Goal: Information Seeking & Learning: Learn about a topic

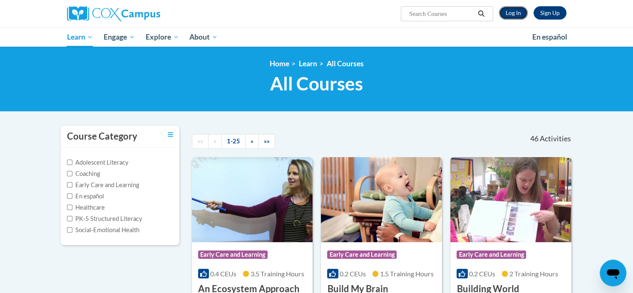
click at [512, 11] on link "Log In" at bounding box center [513, 12] width 29 height 13
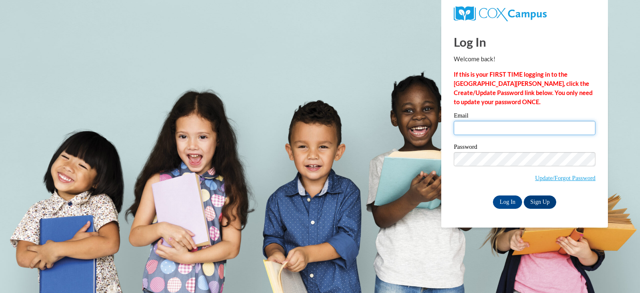
click at [506, 124] on input "Email" at bounding box center [524, 128] width 142 height 14
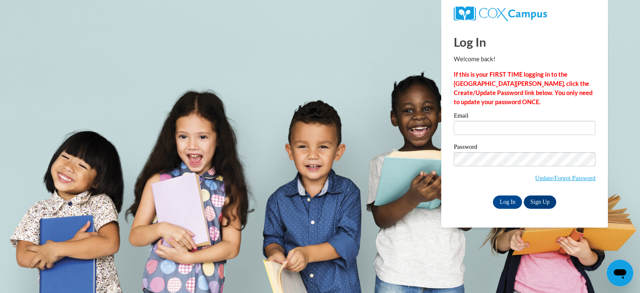
click at [468, 192] on div "Password Update/Forgot Password" at bounding box center [524, 168] width 142 height 49
click at [490, 128] on input "Email" at bounding box center [524, 128] width 142 height 14
type input "L"
type input "llm392@msstate.edu"
click at [493, 202] on input "Log In" at bounding box center [507, 201] width 29 height 13
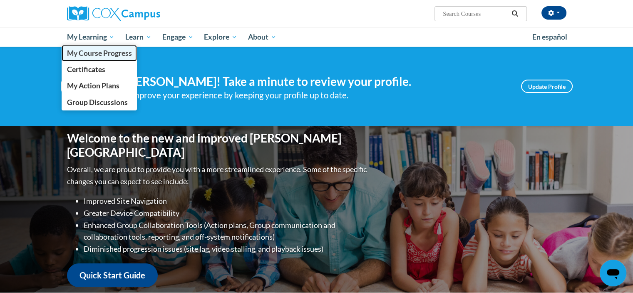
click at [96, 55] on span "My Course Progress" at bounding box center [99, 53] width 65 height 9
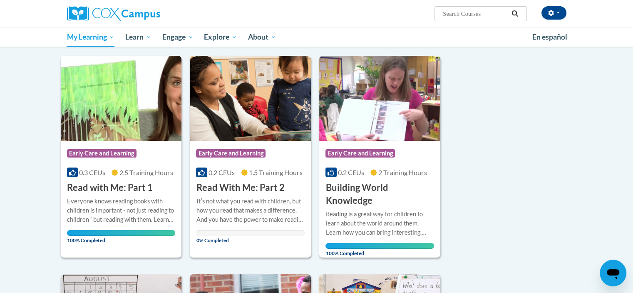
scroll to position [97, 0]
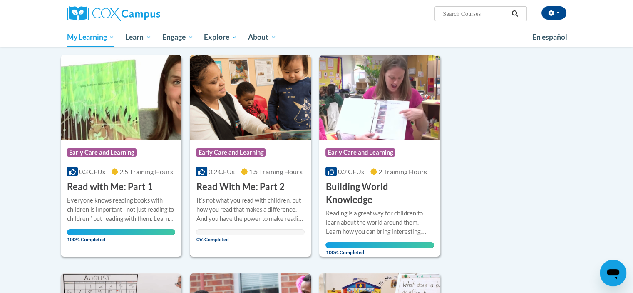
click at [278, 154] on div "Course Category: Early Care and Learning" at bounding box center [250, 153] width 109 height 19
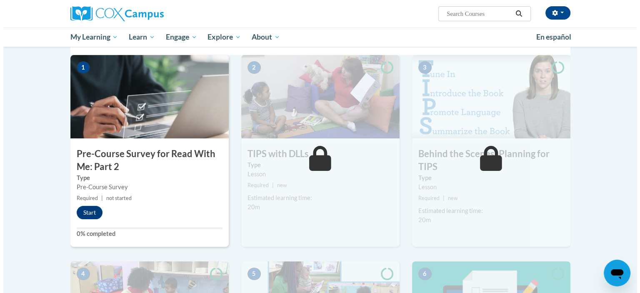
scroll to position [177, 0]
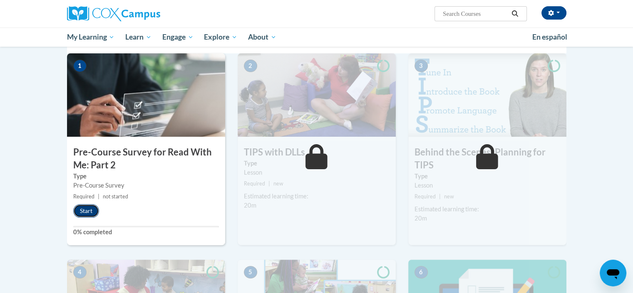
click at [89, 210] on button "Start" at bounding box center [86, 210] width 26 height 13
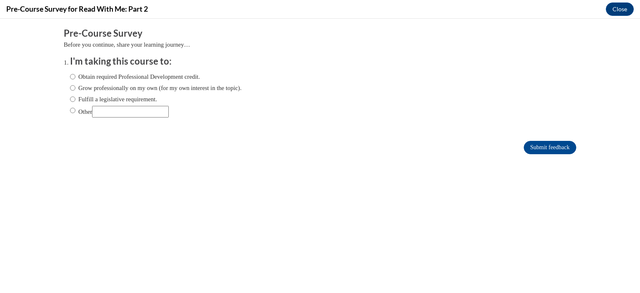
scroll to position [0, 0]
click at [70, 75] on input "Obtain required Professional Development credit." at bounding box center [72, 76] width 5 height 9
radio input "true"
click at [534, 146] on input "Submit feedback" at bounding box center [549, 147] width 52 height 13
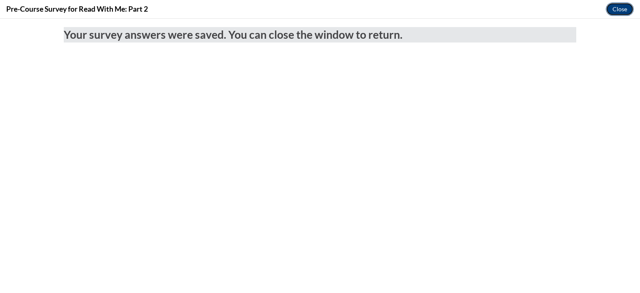
click at [618, 12] on button "Close" at bounding box center [619, 8] width 28 height 13
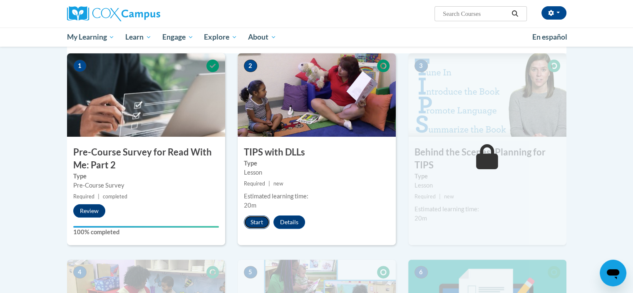
click at [258, 219] on button "Start" at bounding box center [257, 221] width 26 height 13
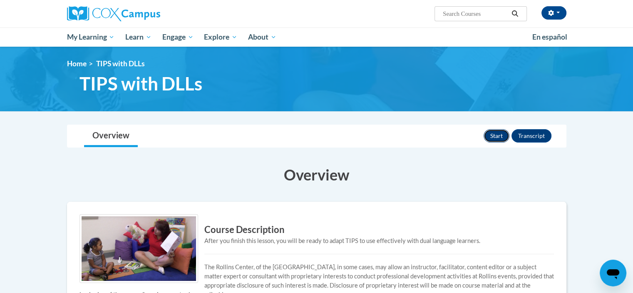
click at [496, 135] on button "Start" at bounding box center [497, 135] width 26 height 13
click at [490, 139] on button "Resume" at bounding box center [493, 135] width 34 height 13
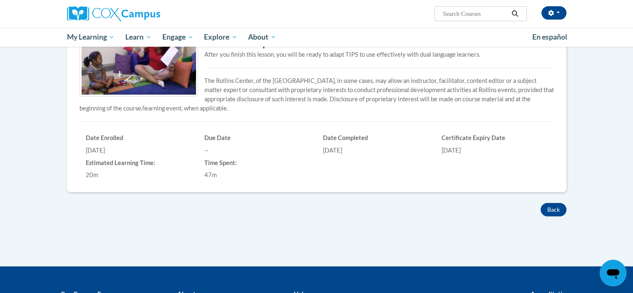
scroll to position [186, 0]
click at [554, 209] on button "Back" at bounding box center [554, 209] width 26 height 13
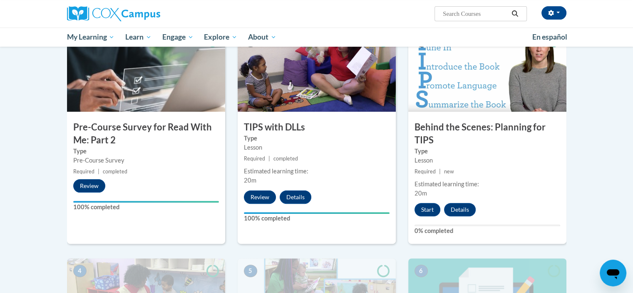
scroll to position [201, 0]
click at [422, 208] on button "Start" at bounding box center [428, 209] width 26 height 13
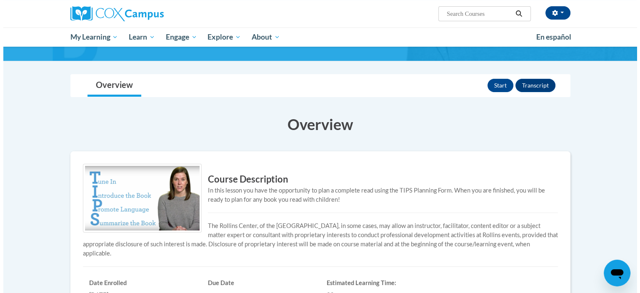
scroll to position [68, 0]
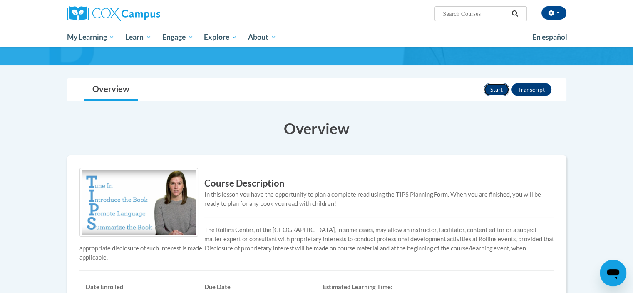
click at [501, 88] on button "Start" at bounding box center [497, 89] width 26 height 13
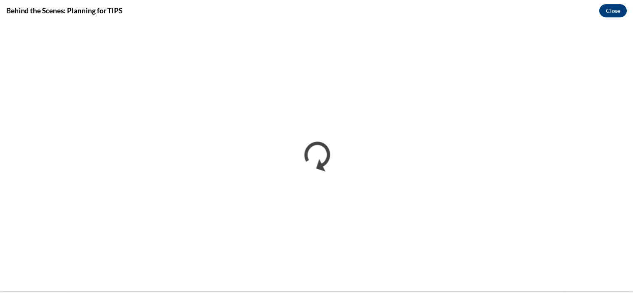
scroll to position [0, 0]
click at [610, 8] on button "Close" at bounding box center [619, 9] width 28 height 13
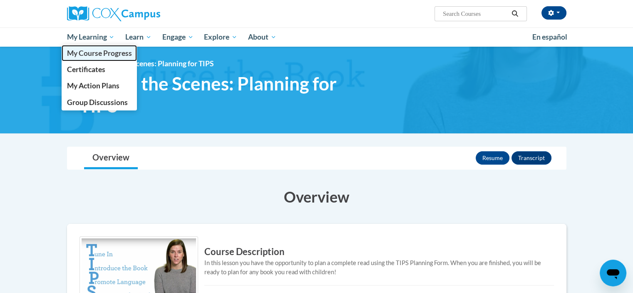
click at [96, 49] on span "My Course Progress" at bounding box center [99, 53] width 65 height 9
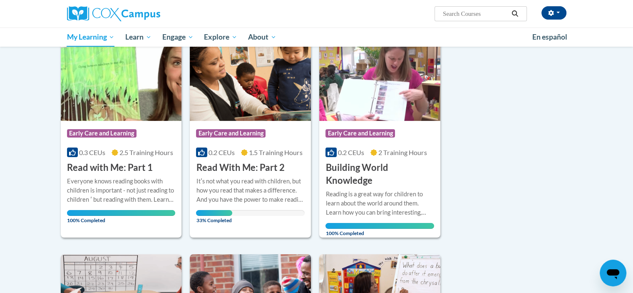
scroll to position [117, 0]
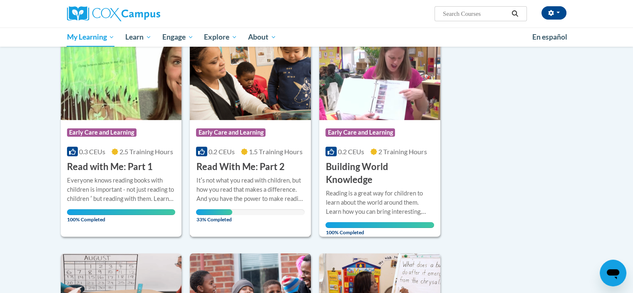
click at [257, 172] on h3 "Read With Me: Part 2" at bounding box center [240, 166] width 88 height 13
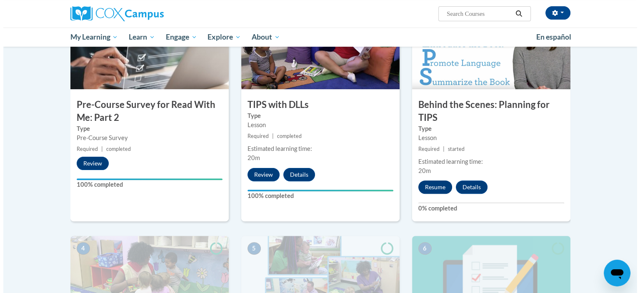
scroll to position [223, 0]
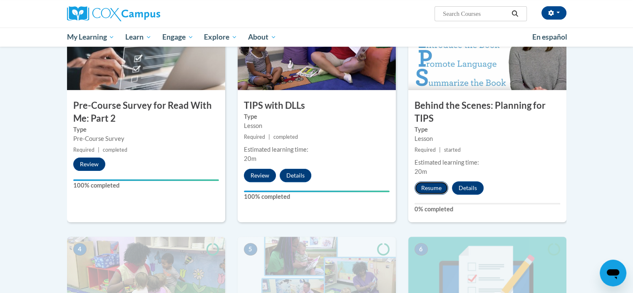
click at [428, 188] on button "Resume" at bounding box center [432, 187] width 34 height 13
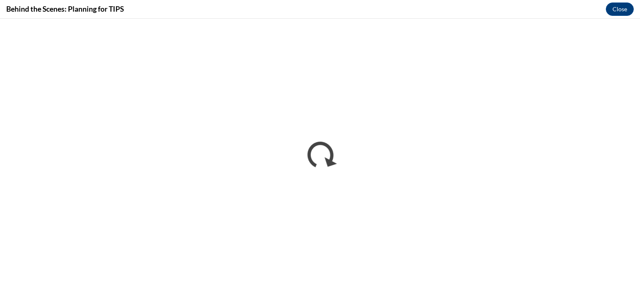
scroll to position [0, 0]
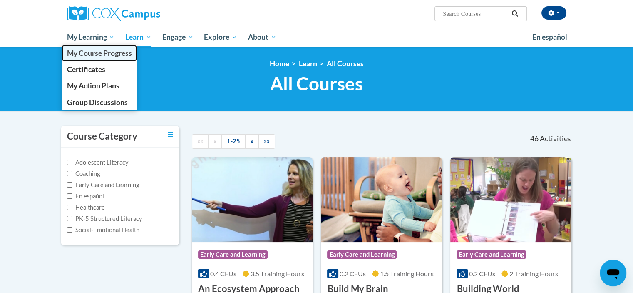
click at [107, 53] on span "My Course Progress" at bounding box center [99, 53] width 65 height 9
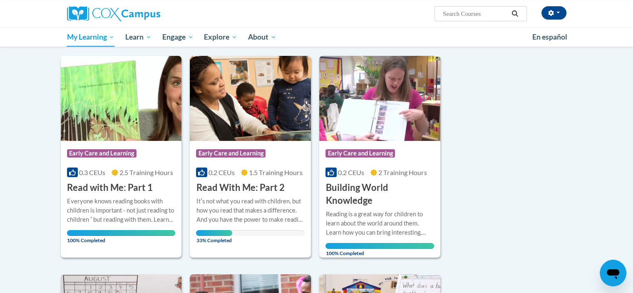
scroll to position [96, 0]
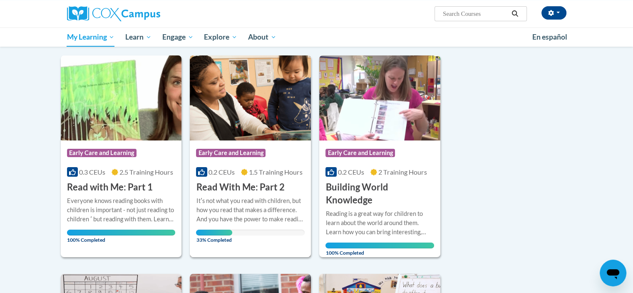
click at [251, 186] on h3 "Read With Me: Part 2" at bounding box center [240, 187] width 88 height 13
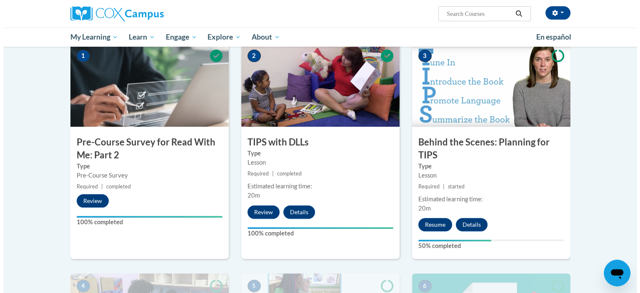
scroll to position [198, 0]
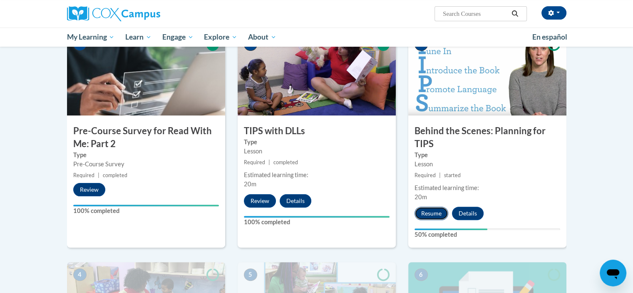
click at [430, 209] on button "Resume" at bounding box center [432, 213] width 34 height 13
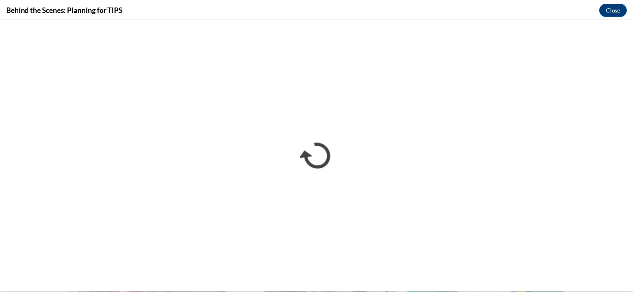
scroll to position [0, 0]
click at [624, 9] on button "Close" at bounding box center [619, 8] width 28 height 13
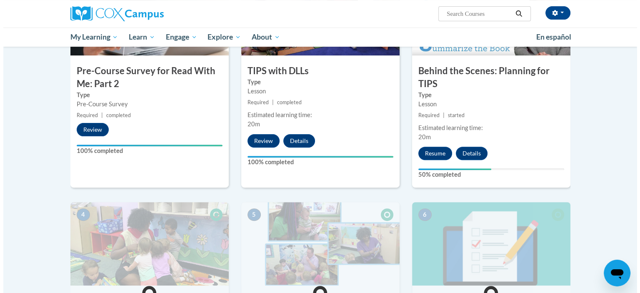
scroll to position [258, 0]
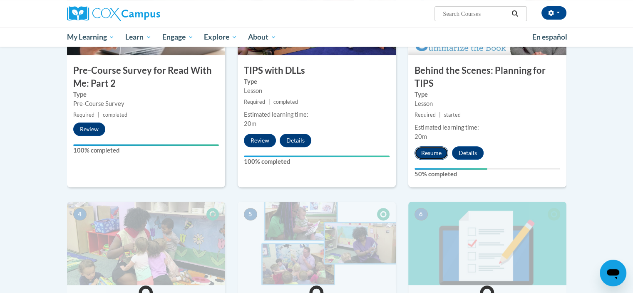
click at [431, 157] on button "Resume" at bounding box center [432, 152] width 34 height 13
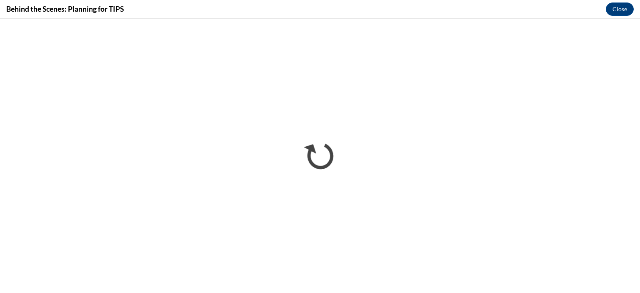
scroll to position [0, 0]
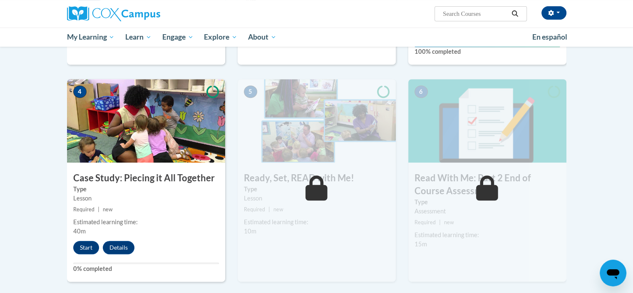
scroll to position [391, 0]
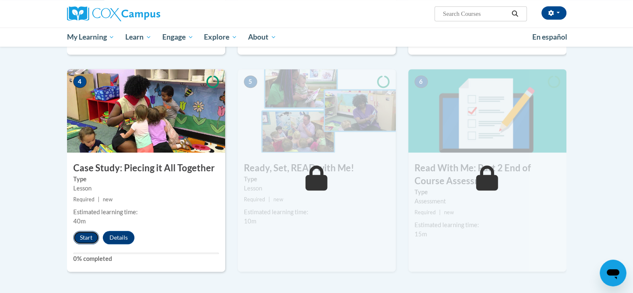
click at [85, 240] on button "Start" at bounding box center [86, 237] width 26 height 13
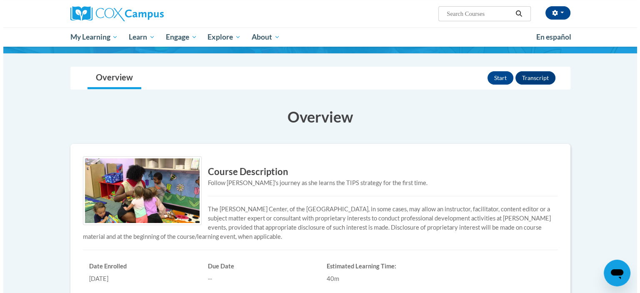
scroll to position [52, 0]
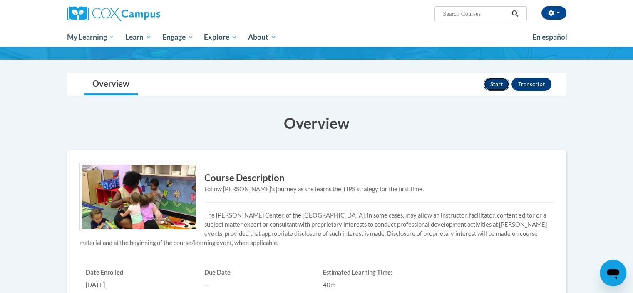
click at [494, 82] on button "Start" at bounding box center [497, 83] width 26 height 13
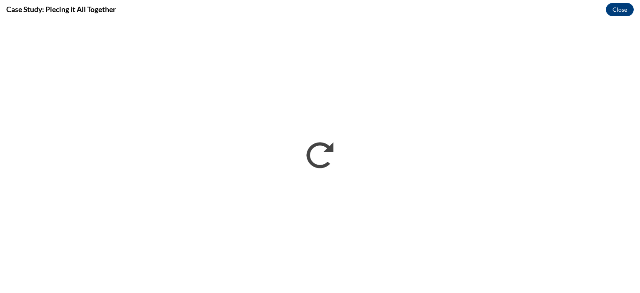
scroll to position [0, 0]
